Goal: Navigation & Orientation: Find specific page/section

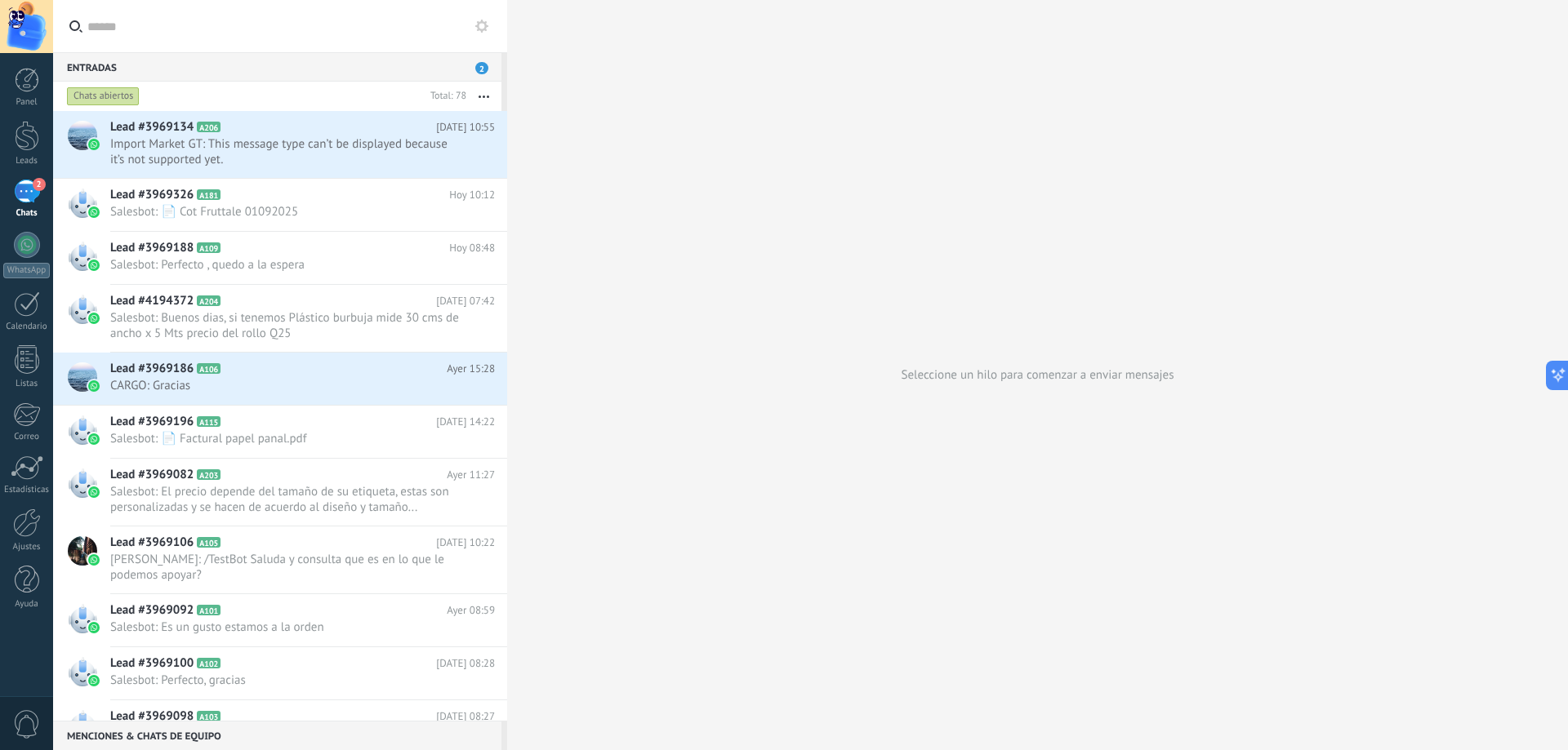
click at [30, 725] on span "0" at bounding box center [26, 725] width 28 height 29
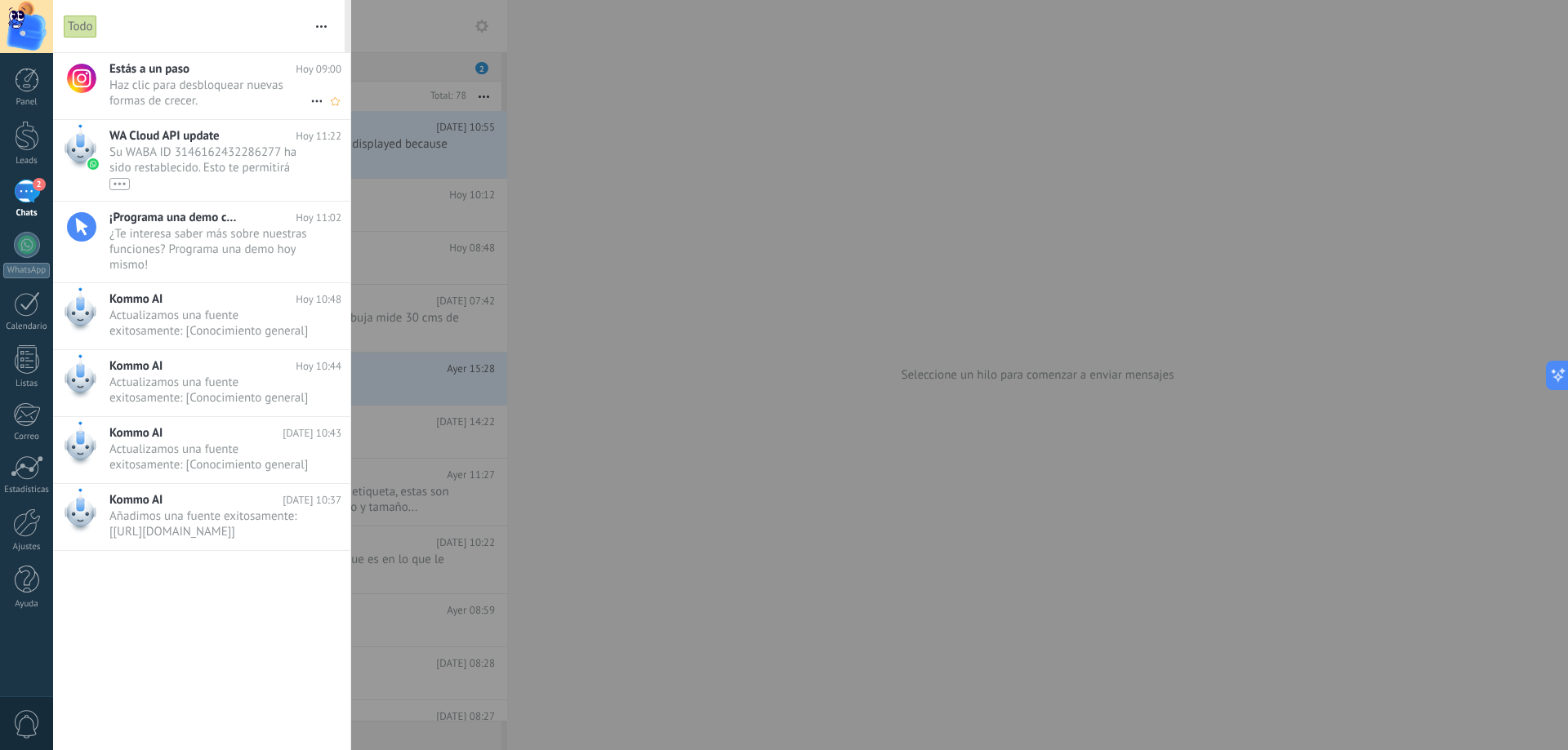
click at [149, 79] on span "Haz clic para desbloquear nuevas formas de crecer. •••" at bounding box center [210, 93] width 201 height 31
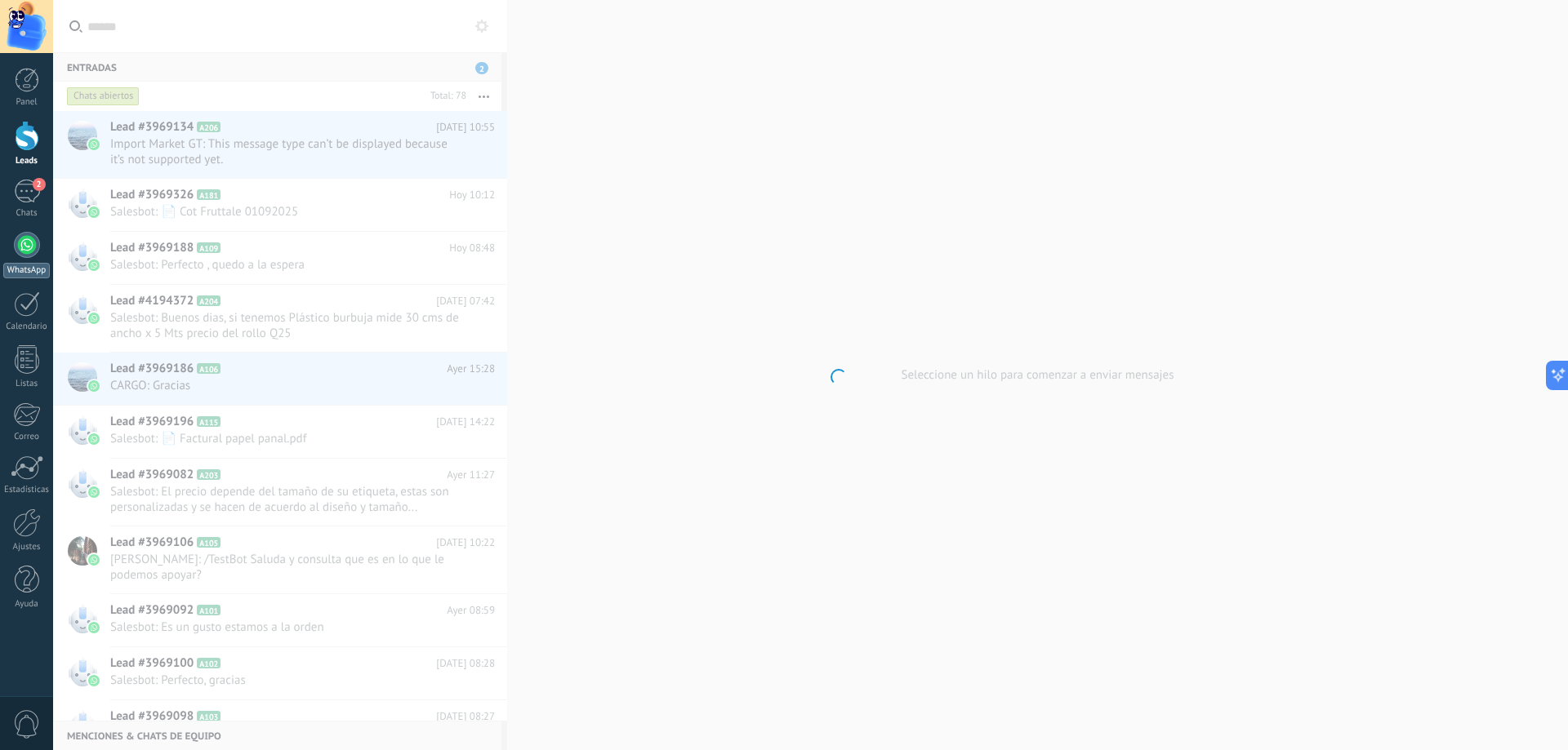
click at [36, 250] on div at bounding box center [26, 245] width 26 height 26
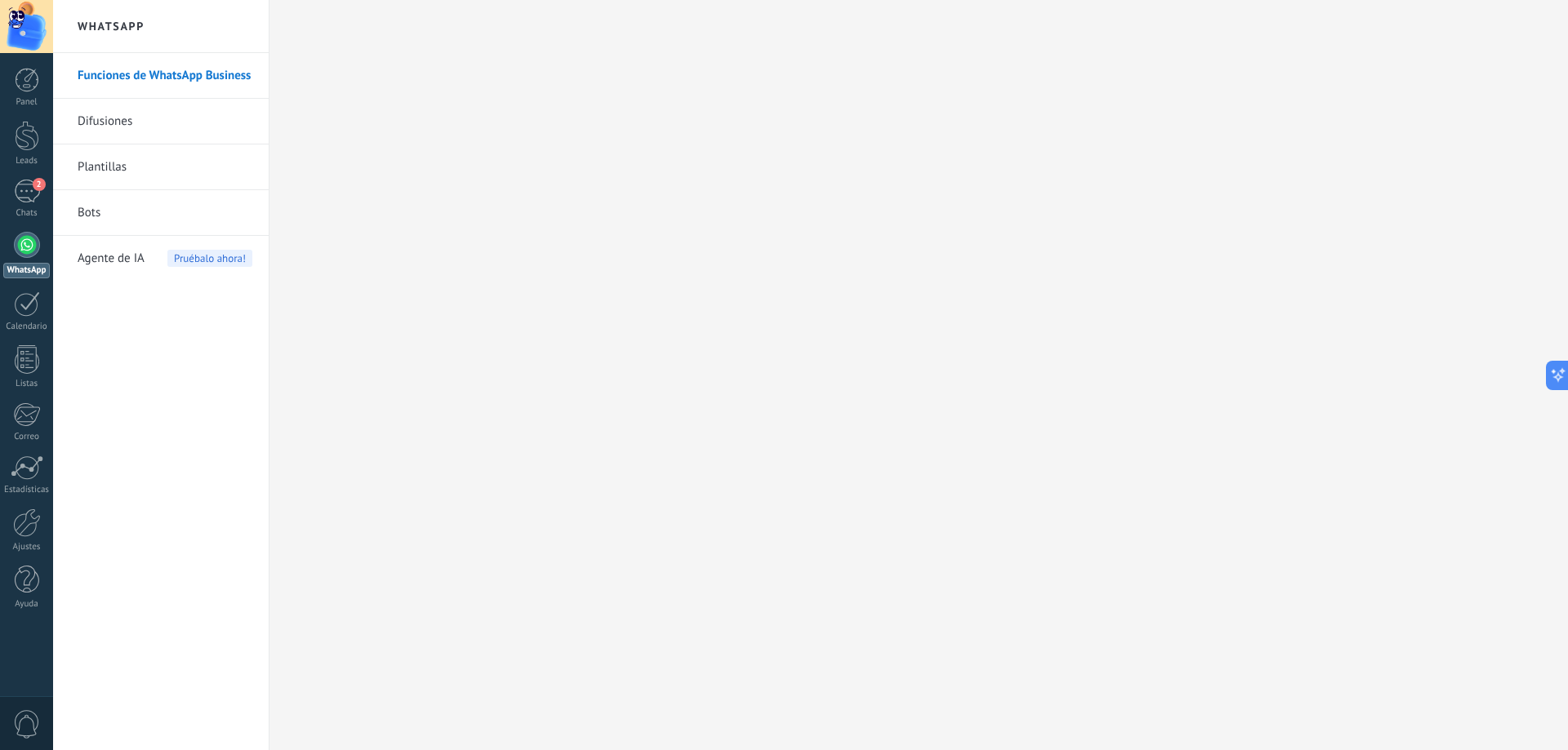
click at [29, 8] on div at bounding box center [26, 26] width 53 height 53
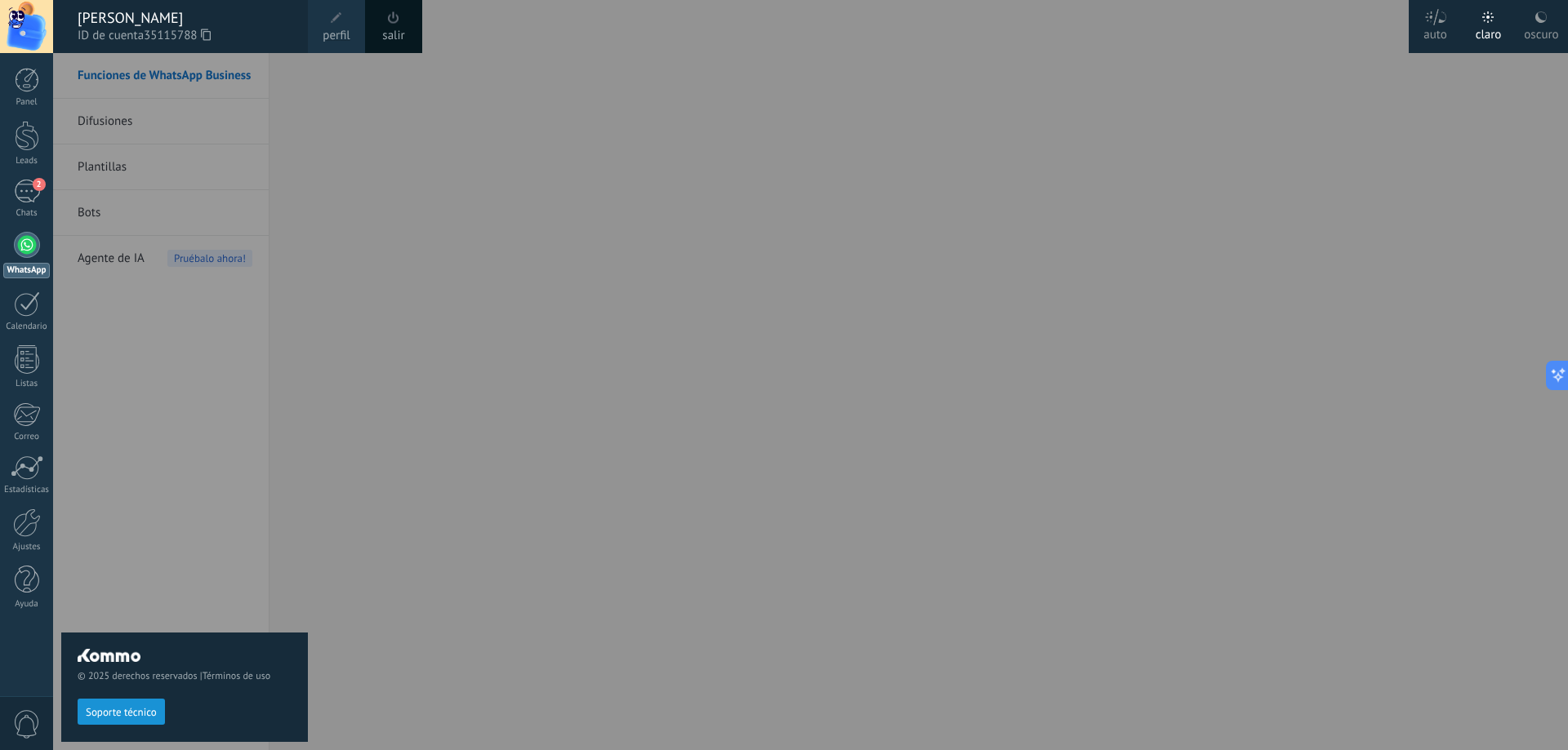
click at [401, 37] on link "salir" at bounding box center [393, 36] width 22 height 18
